Goal: Task Accomplishment & Management: Manage account settings

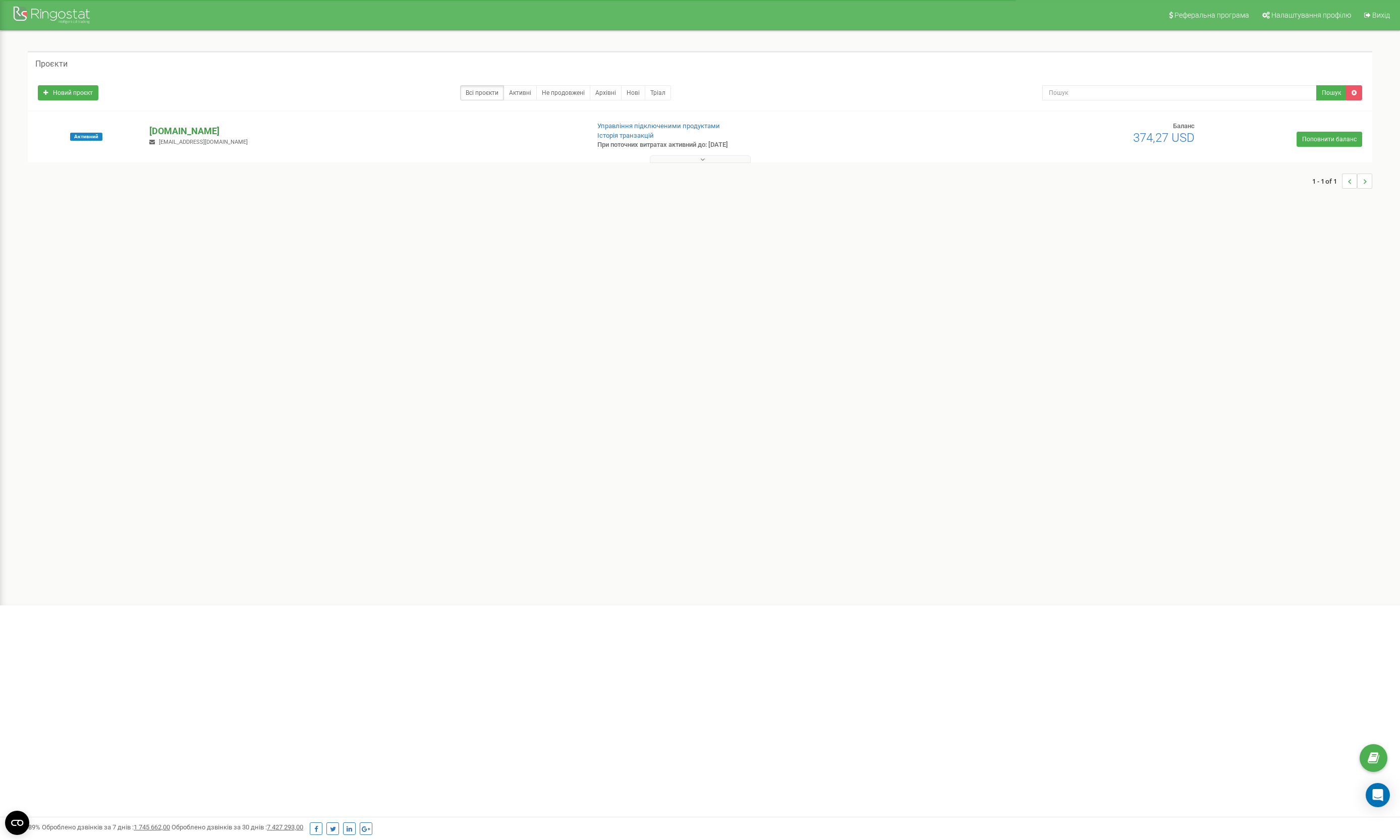
click at [174, 134] on p "[DOMAIN_NAME]" at bounding box center [365, 130] width 431 height 13
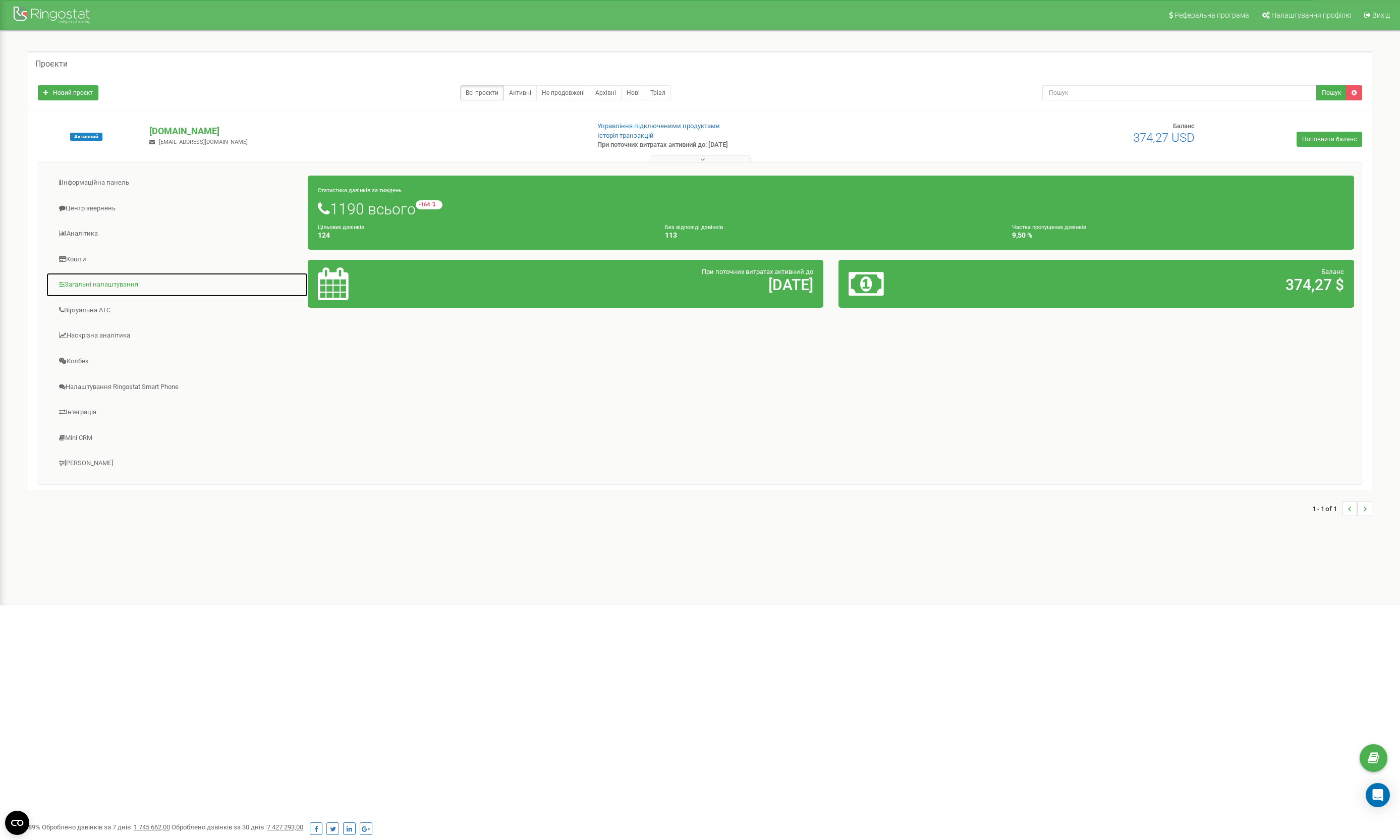
click at [105, 285] on link "Загальні налаштування" at bounding box center [177, 285] width 262 height 25
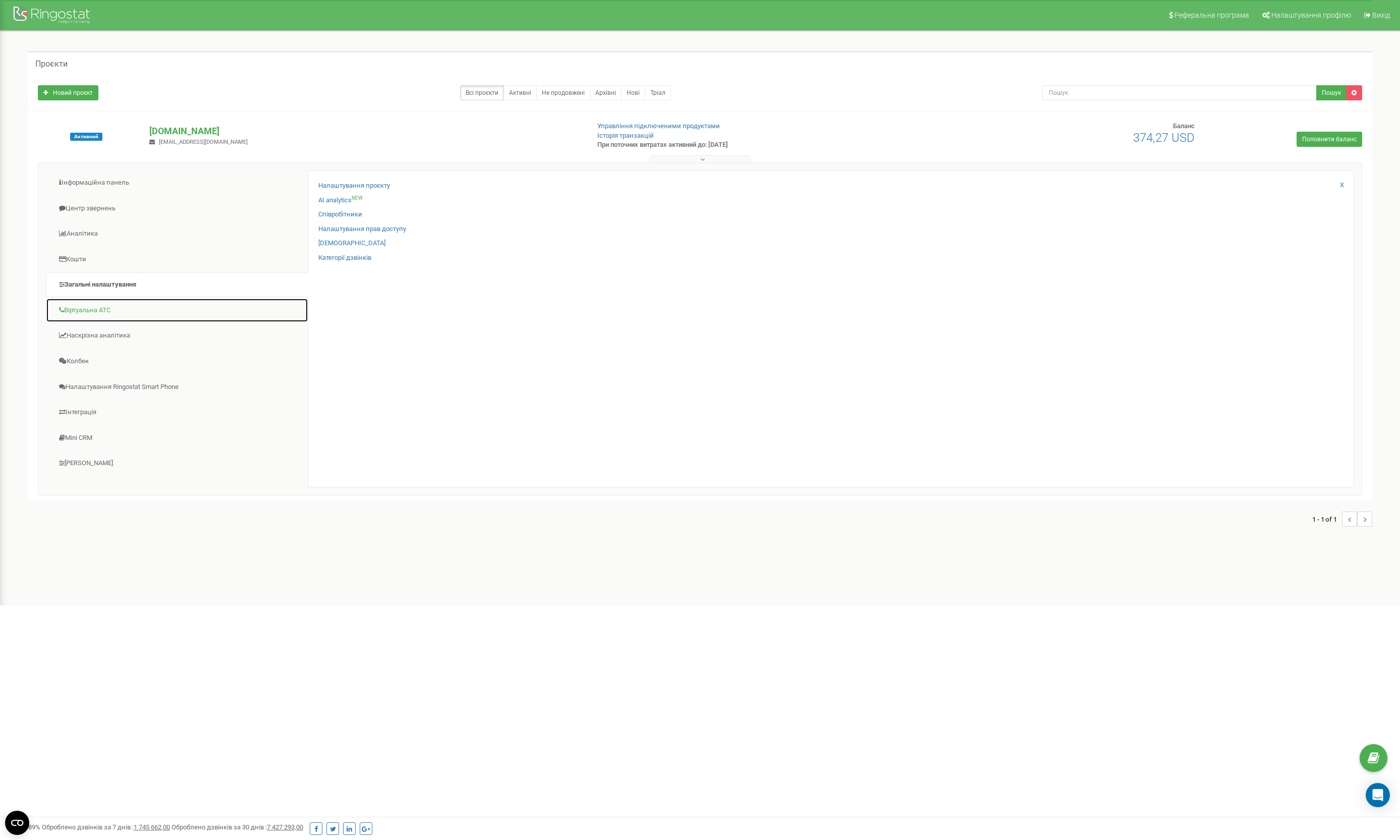
click at [123, 299] on link "Віртуальна АТС" at bounding box center [177, 310] width 262 height 25
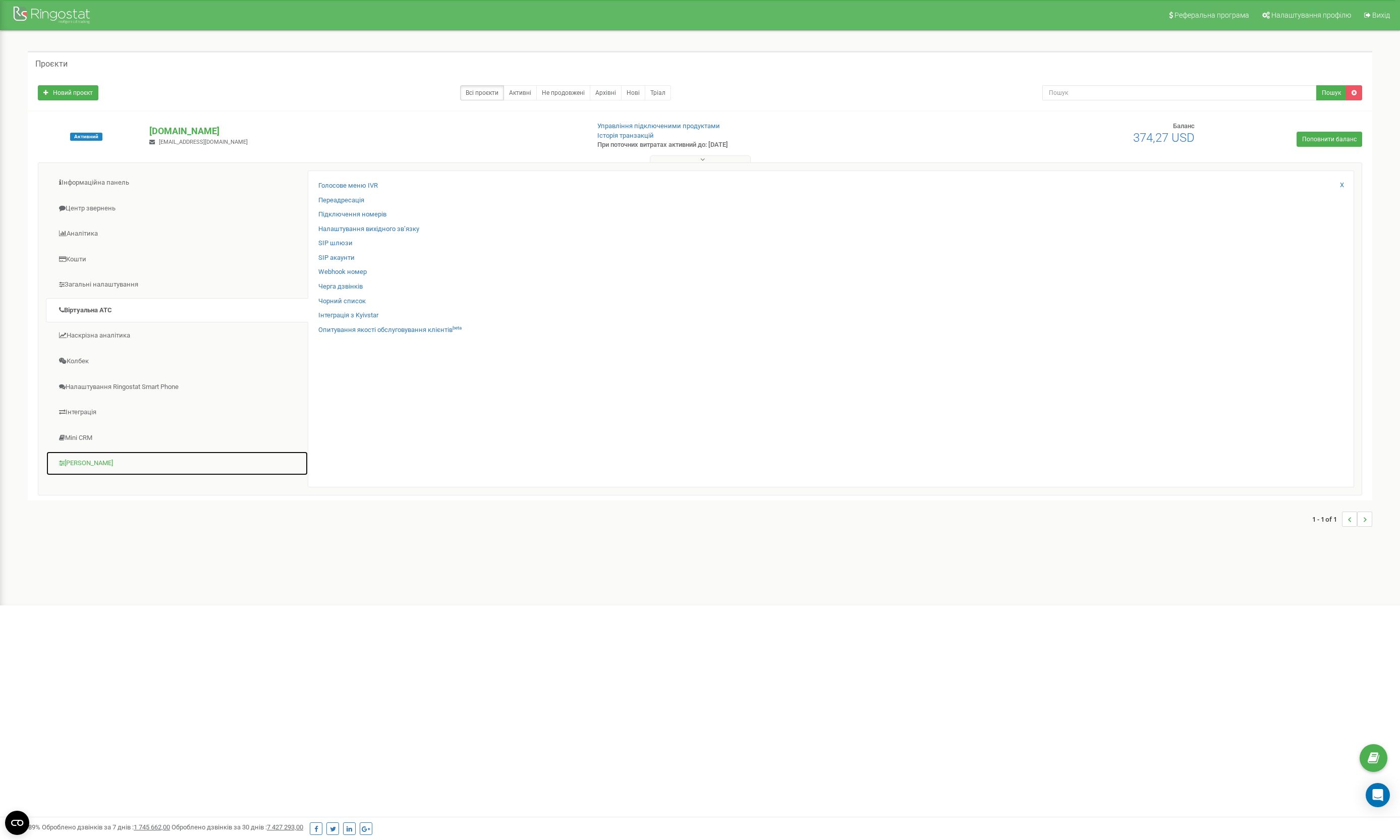
click at [122, 451] on link "[PERSON_NAME]" at bounding box center [177, 463] width 262 height 25
click at [355, 241] on link "Пули номерів" at bounding box center [339, 243] width 42 height 9
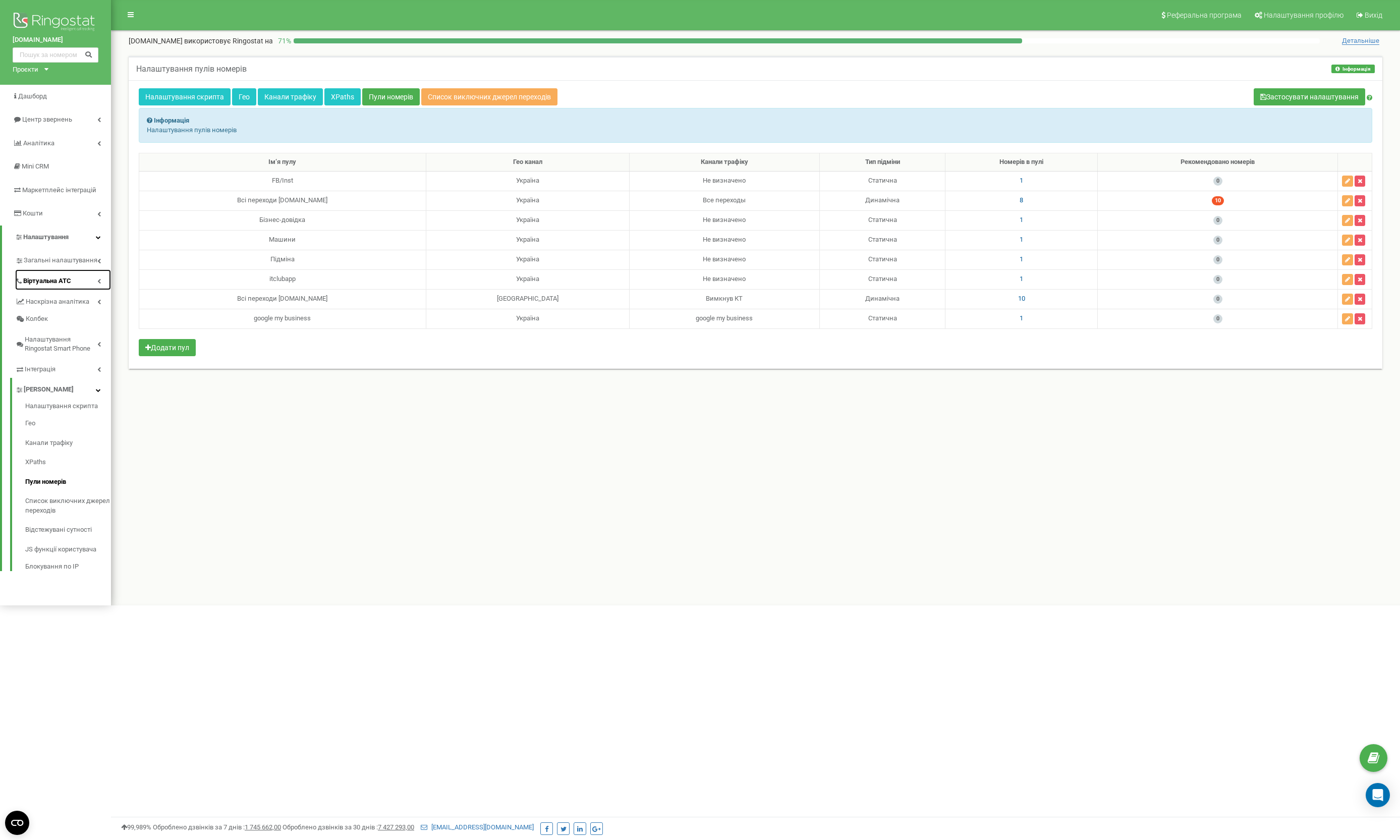
click at [85, 276] on link "Віртуальна АТС" at bounding box center [63, 280] width 96 height 21
click at [75, 319] on link "Переадресація" at bounding box center [68, 315] width 86 height 20
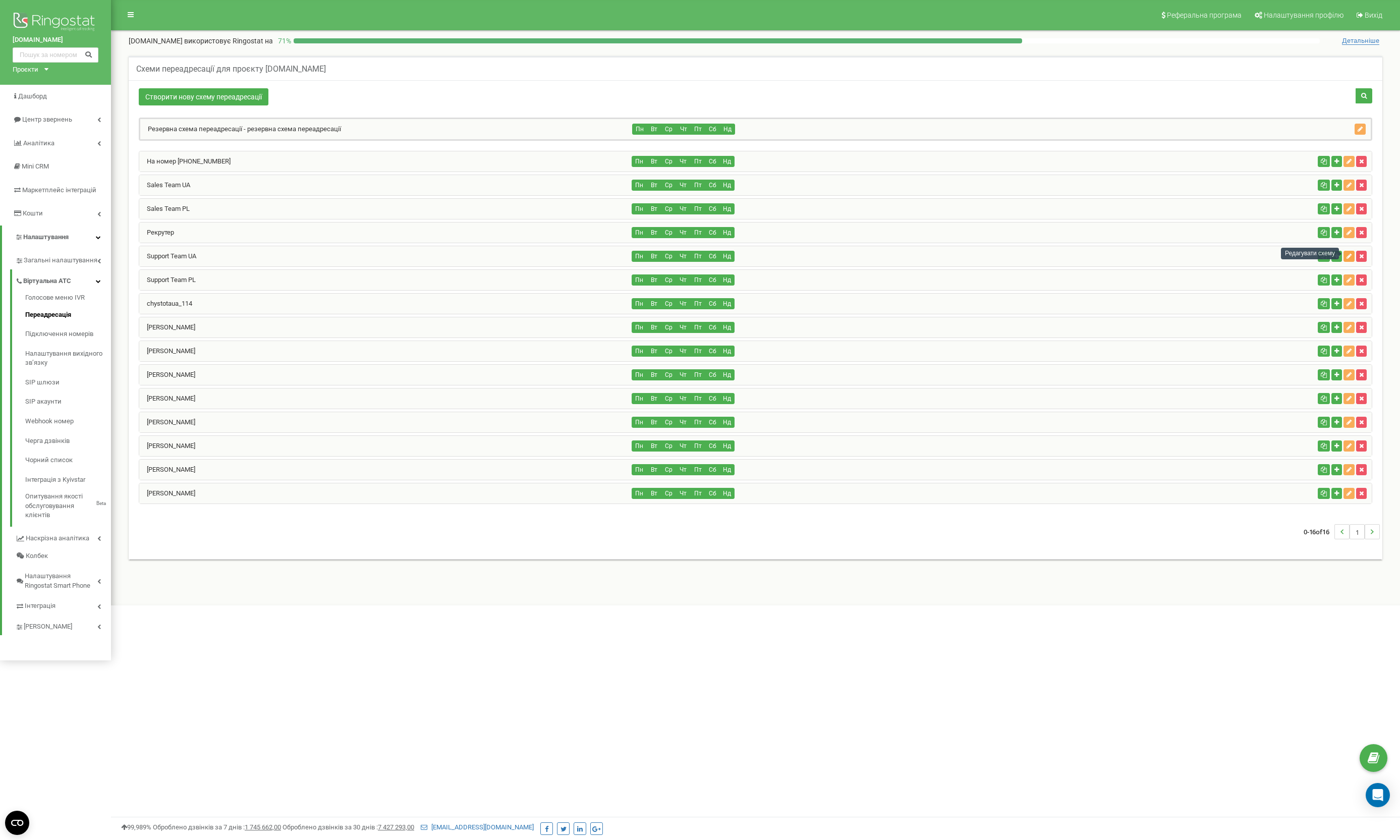
click at [1347, 253] on icon "button" at bounding box center [1349, 256] width 5 height 6
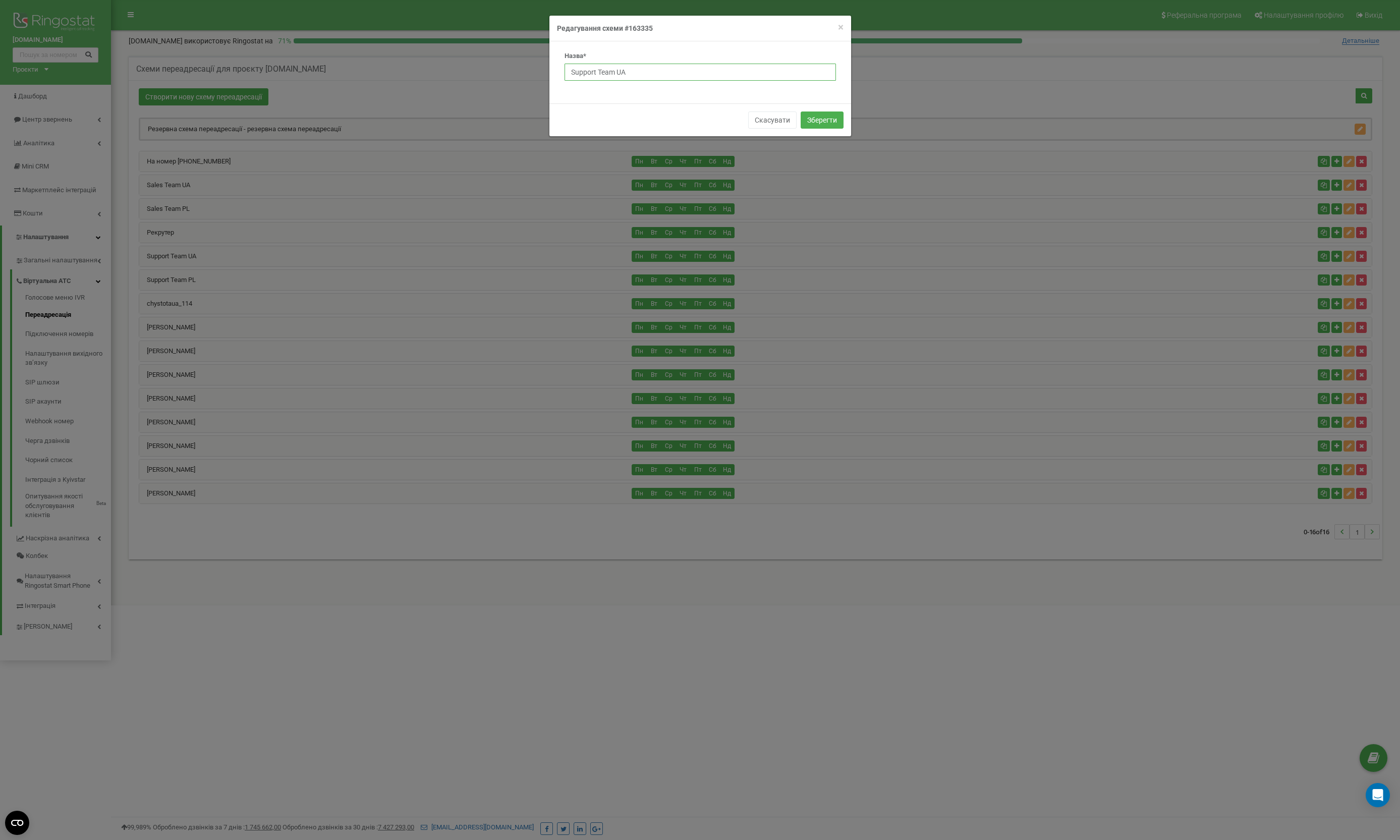
click at [571, 70] on input "Support Team UA" at bounding box center [700, 72] width 272 height 17
type input "Customer Support Team UA"
click at [834, 114] on button "Зберегти" at bounding box center [822, 120] width 43 height 17
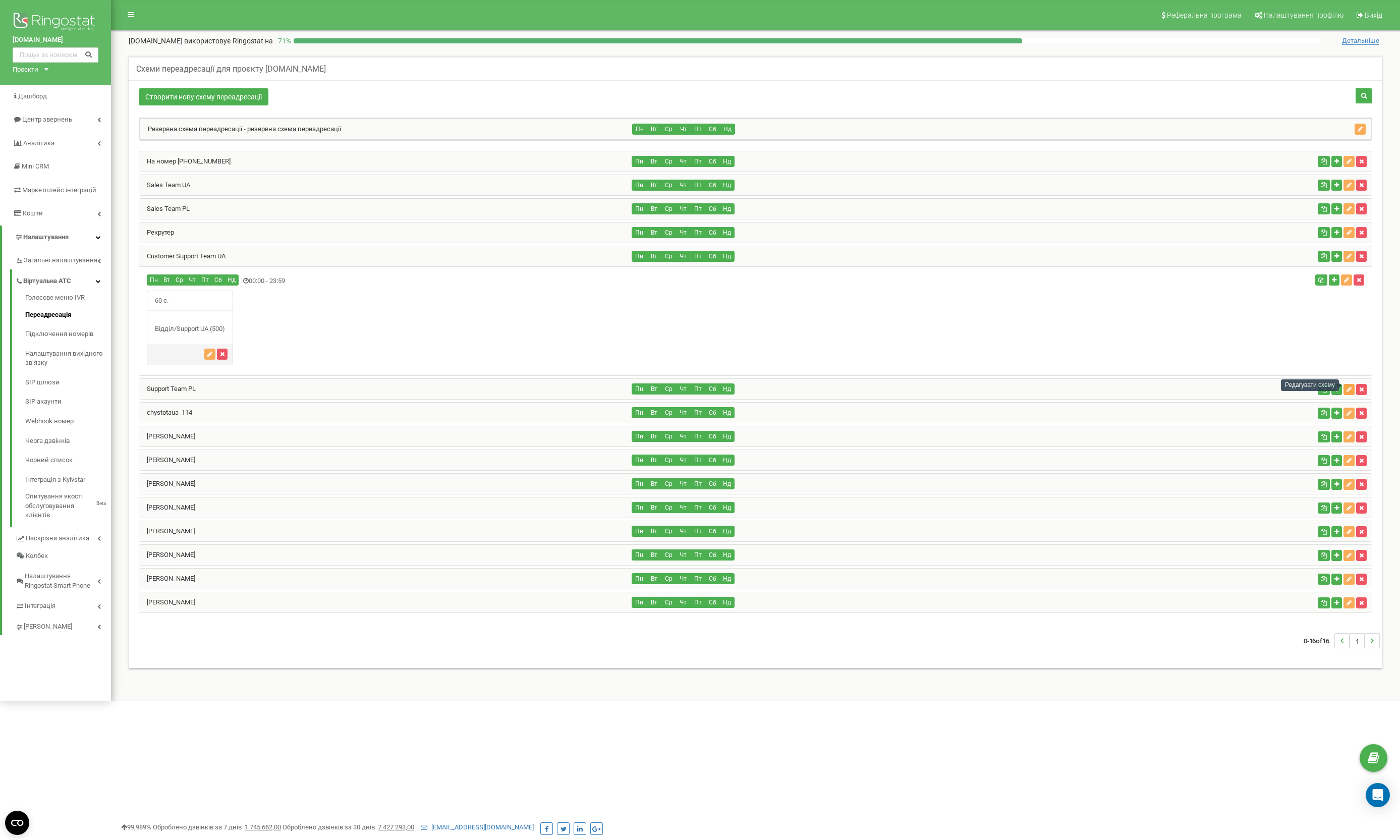
click at [1347, 385] on button "button" at bounding box center [1349, 389] width 11 height 11
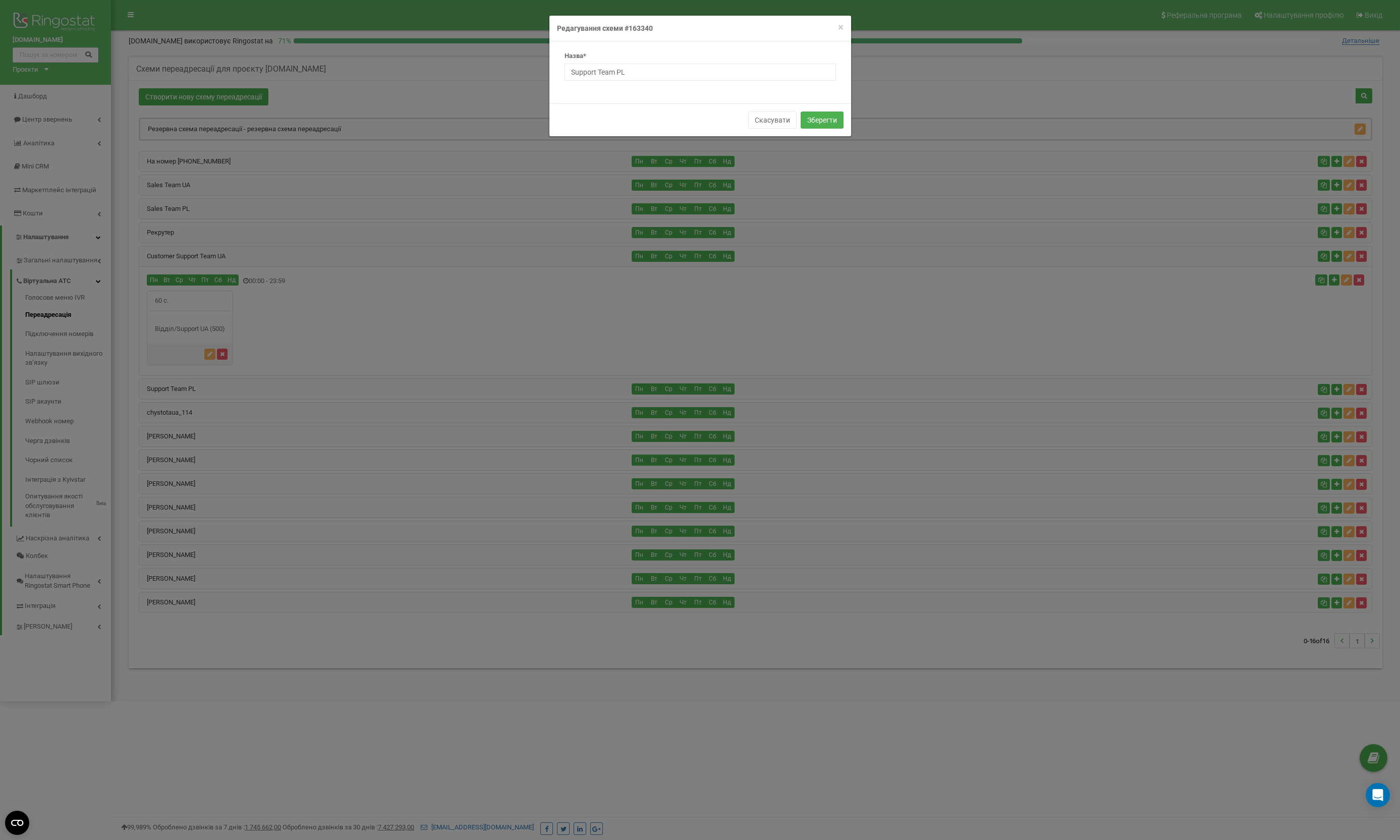
click at [677, 59] on div "Назва* Support Team PL" at bounding box center [700, 66] width 272 height 29
click at [677, 66] on input "Support Team PL" at bounding box center [700, 72] width 272 height 17
paste input "Customer"
type input "Customer Support Team PL"
click at [831, 118] on button "Зберегти" at bounding box center [822, 120] width 43 height 17
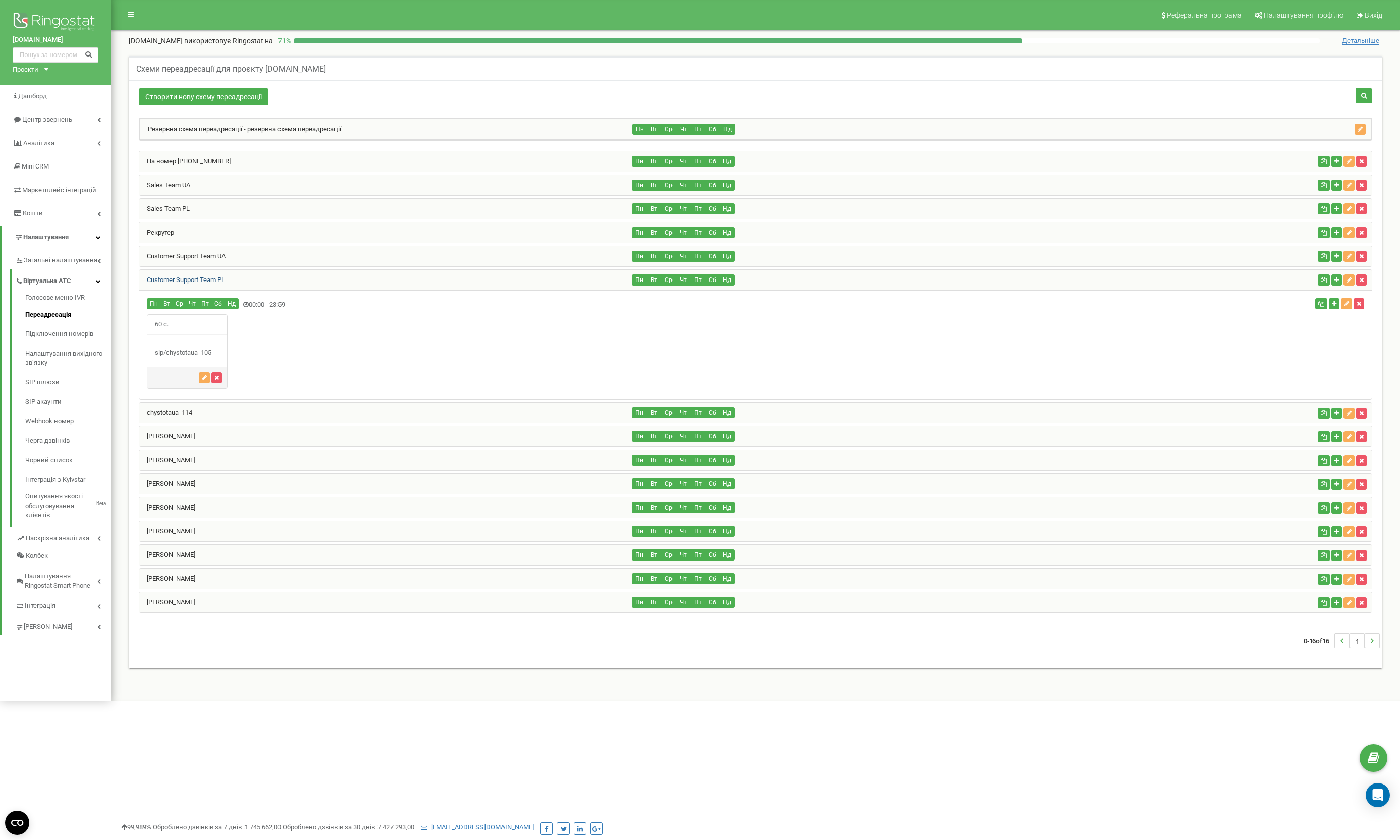
copy link "Customer Support Team PL"
drag, startPoint x: 236, startPoint y: 278, endPoint x: 141, endPoint y: 278, distance: 95.0
click at [141, 278] on div "Customer Support Team PL" at bounding box center [385, 280] width 493 height 20
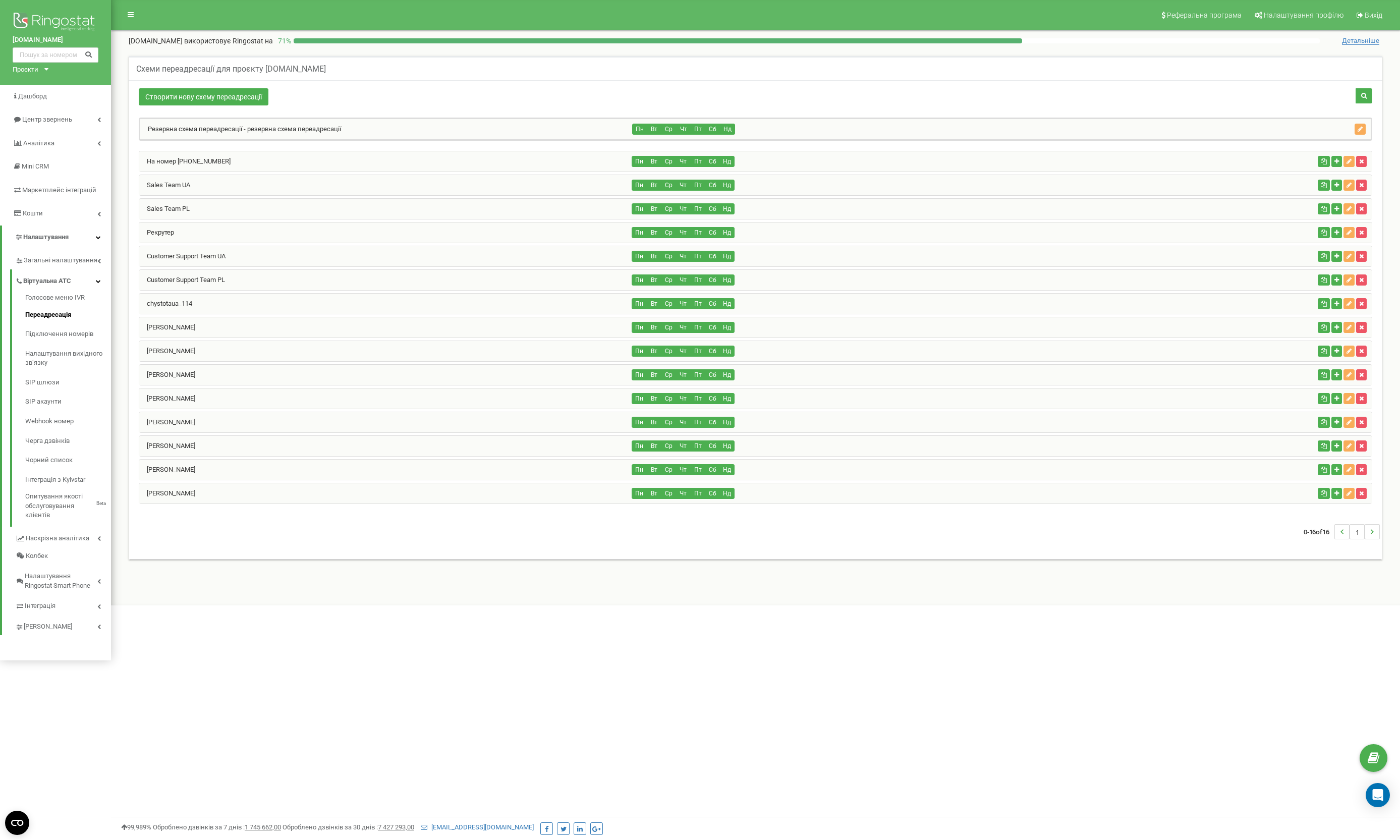
click at [205, 305] on div "chystotaua_114" at bounding box center [385, 303] width 493 height 20
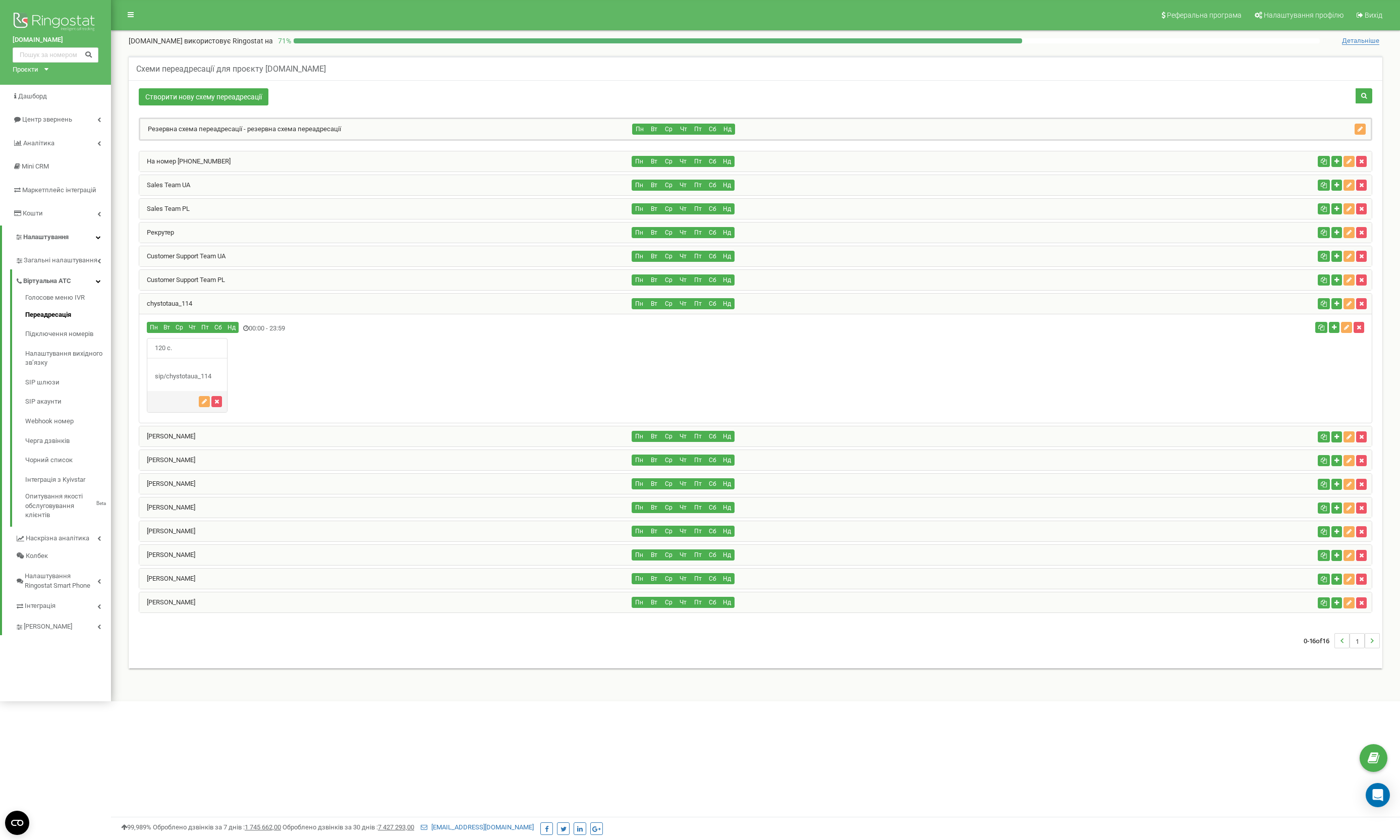
click at [454, 72] on div "Схеми переадресації для проєкту [DOMAIN_NAME]" at bounding box center [755, 68] width 1254 height 24
